Goal: Information Seeking & Learning: Understand process/instructions

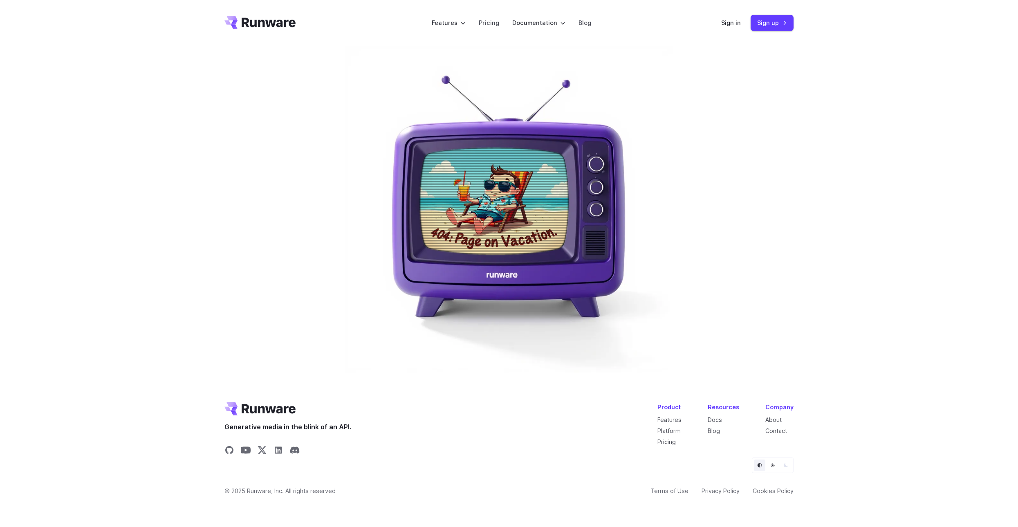
click at [759, 202] on div "404" at bounding box center [509, 211] width 1018 height 330
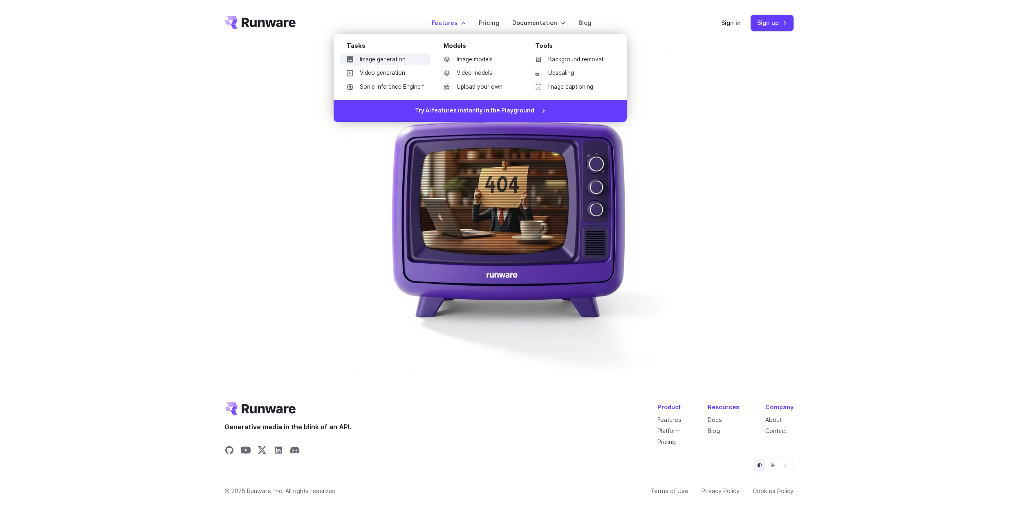
click at [397, 59] on link "Image generation" at bounding box center [385, 60] width 90 height 12
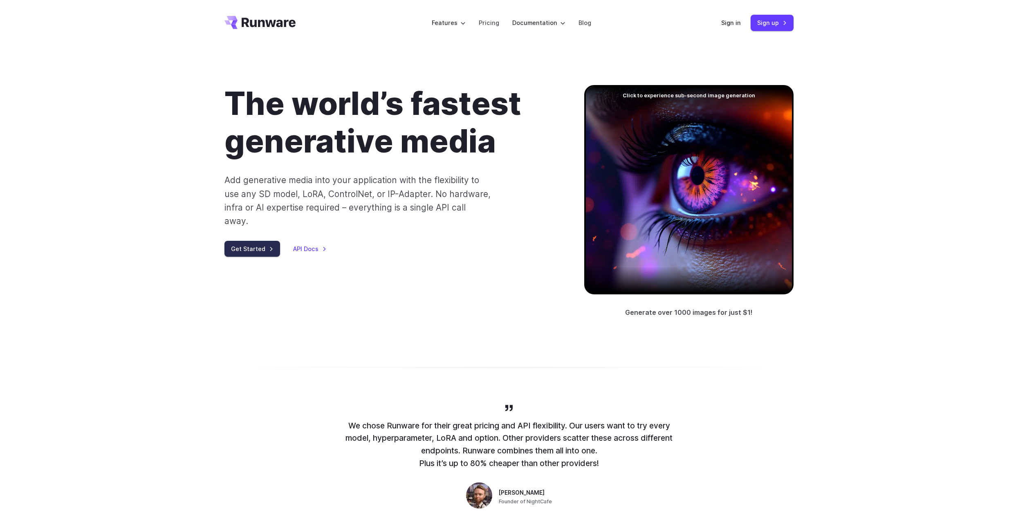
click at [255, 241] on link "Get Started" at bounding box center [252, 249] width 56 height 16
click at [293, 244] on link "API Docs" at bounding box center [310, 248] width 34 height 9
